Goal: Transaction & Acquisition: Purchase product/service

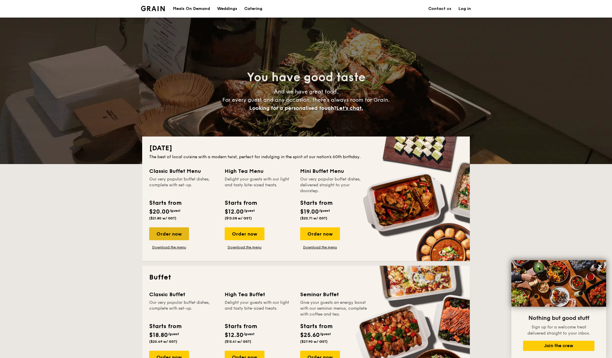
click at [177, 237] on div "Order now" at bounding box center [169, 233] width 40 height 13
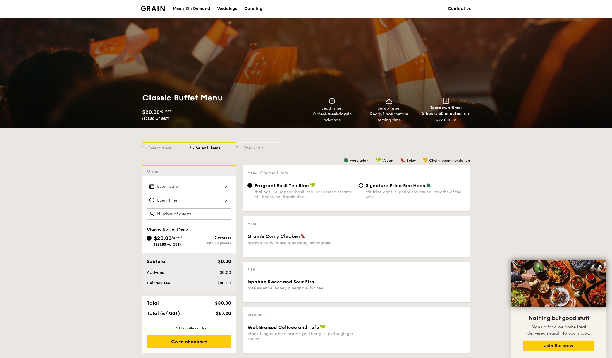
click at [493, 190] on div "1 - Select menu 2 - Select items 3 - Check out Order 1 Classic Buffet Menu $20.…" at bounding box center [306, 316] width 612 height 377
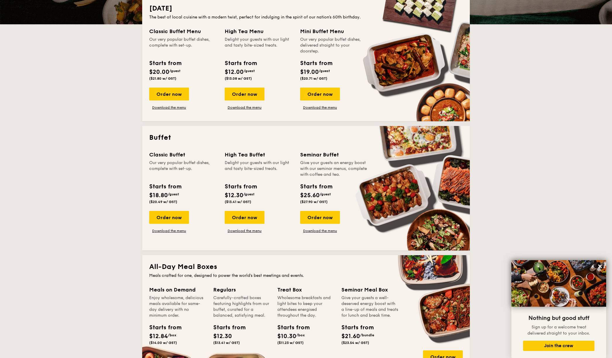
scroll to position [140, 0]
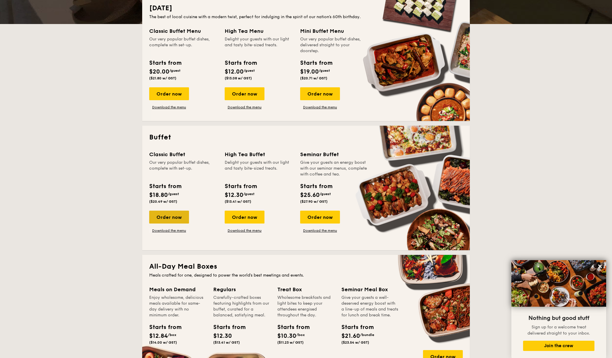
click at [181, 217] on div "Order now" at bounding box center [169, 216] width 40 height 13
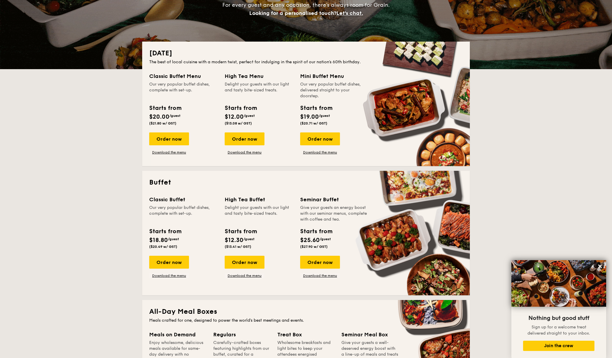
scroll to position [61, 0]
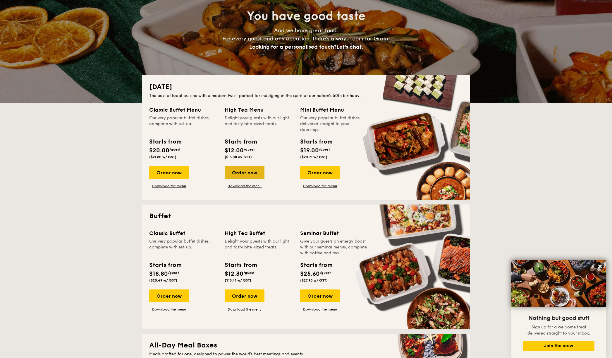
click at [234, 171] on div "Order now" at bounding box center [245, 172] width 40 height 13
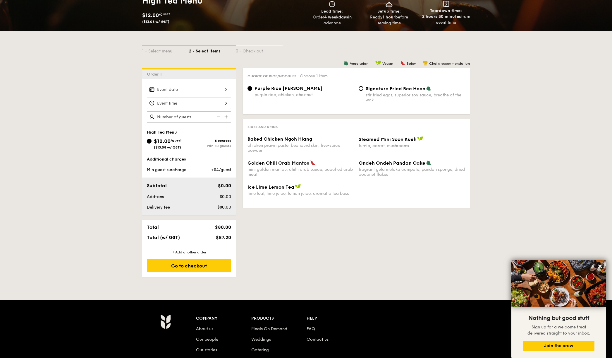
scroll to position [98, 0]
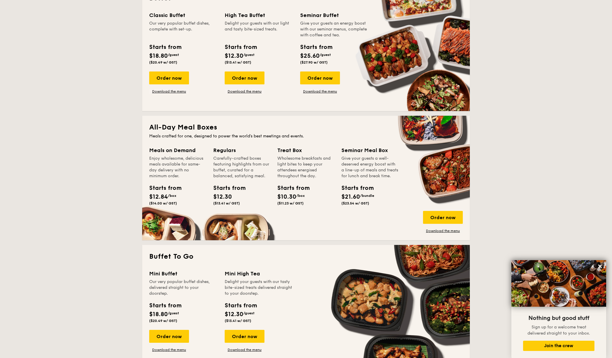
scroll to position [78, 0]
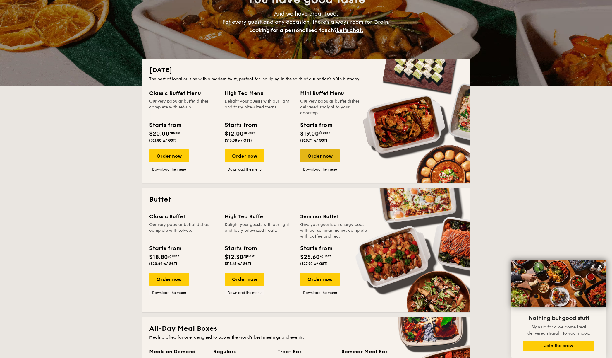
click at [322, 155] on div "Order now" at bounding box center [320, 155] width 40 height 13
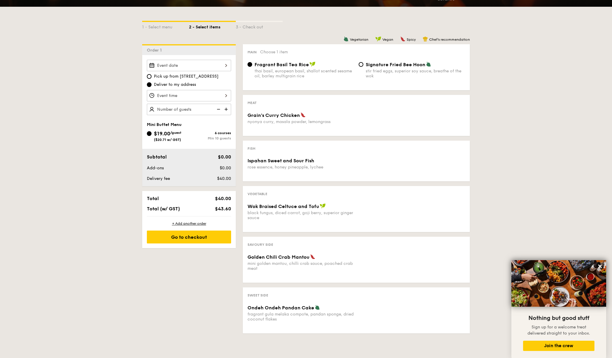
scroll to position [137, 0]
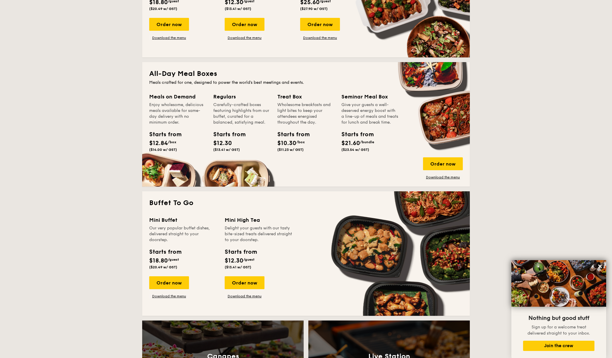
scroll to position [48, 0]
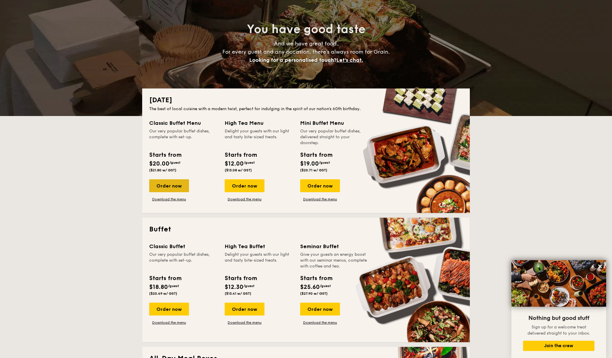
click at [170, 183] on div "Order now" at bounding box center [169, 185] width 40 height 13
